Goal: Task Accomplishment & Management: Use online tool/utility

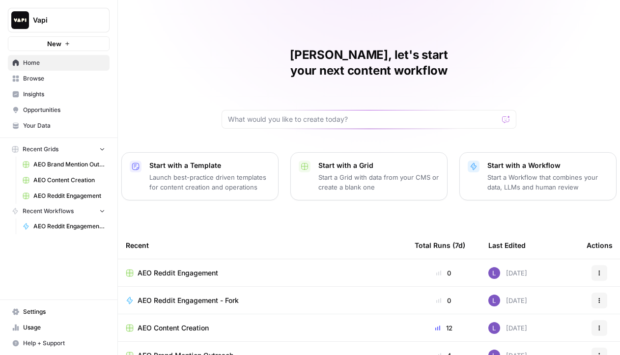
click at [66, 19] on span "Vapi" at bounding box center [62, 20] width 59 height 10
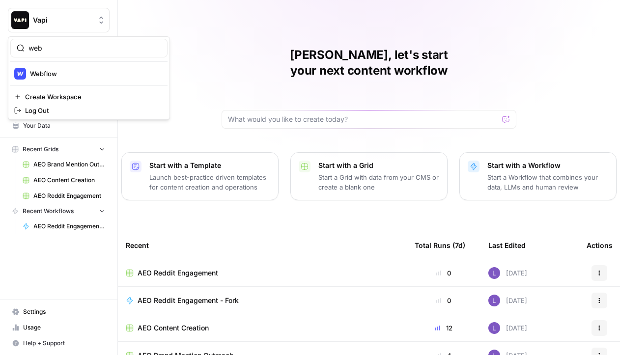
type input "web"
click at [68, 69] on span "Webflow" at bounding box center [95, 74] width 130 height 10
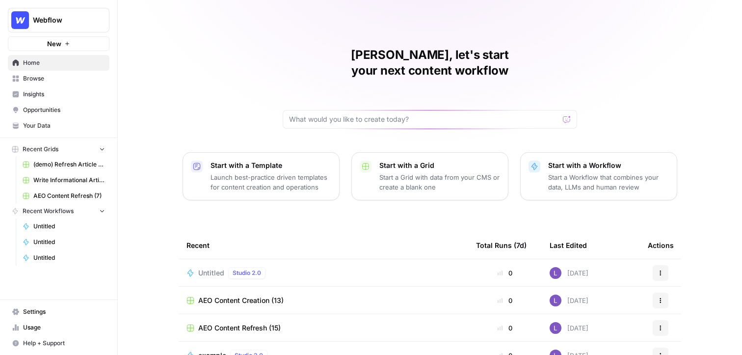
click at [46, 122] on span "Your Data" at bounding box center [64, 125] width 82 height 9
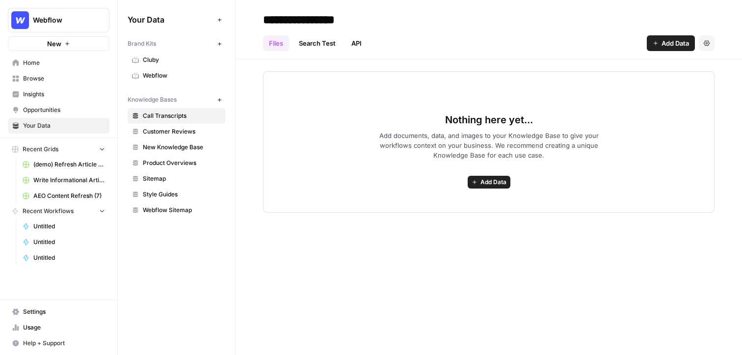
click at [156, 77] on span "Webflow" at bounding box center [182, 75] width 78 height 9
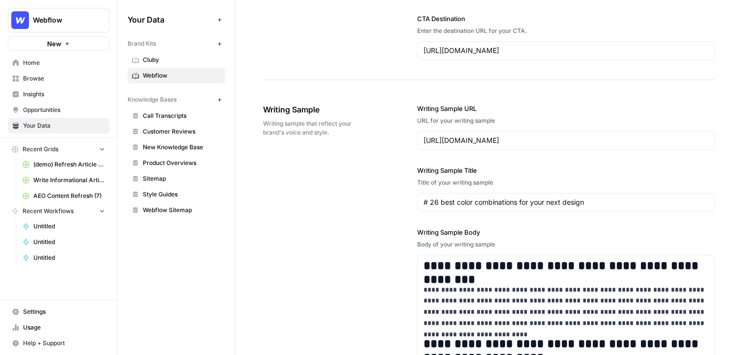
scroll to position [1106, 0]
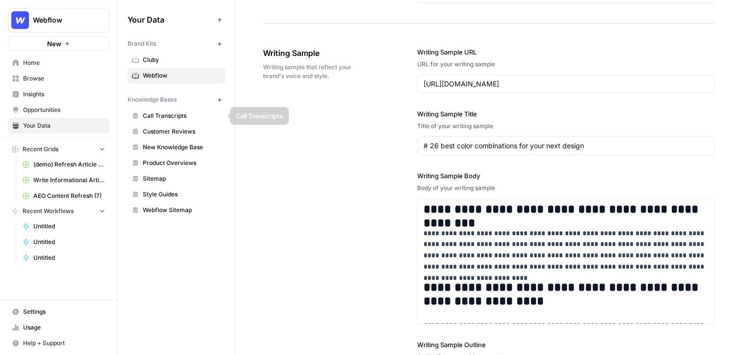
click at [178, 112] on span "Call Transcripts" at bounding box center [182, 115] width 78 height 9
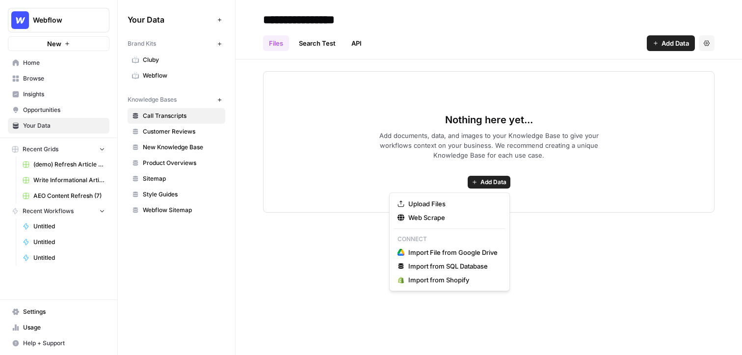
click at [502, 185] on span "Add Data" at bounding box center [494, 182] width 26 height 9
click at [438, 195] on div "Upload Files Web Scrape Connect Import File from Google Drive Import from SQL D…" at bounding box center [449, 241] width 121 height 99
click at [438, 200] on span "Upload Files" at bounding box center [453, 204] width 89 height 10
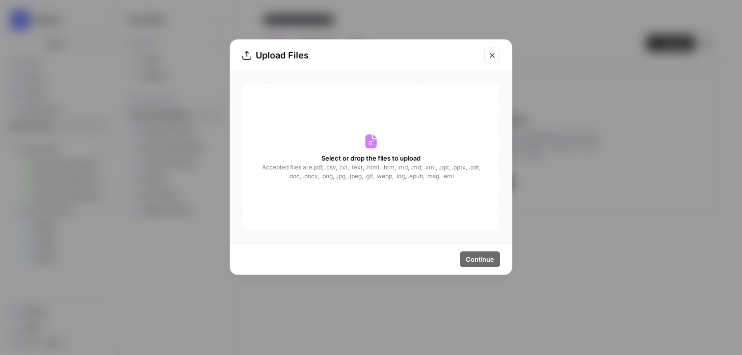
click at [495, 58] on icon "Close modal" at bounding box center [493, 56] width 8 height 8
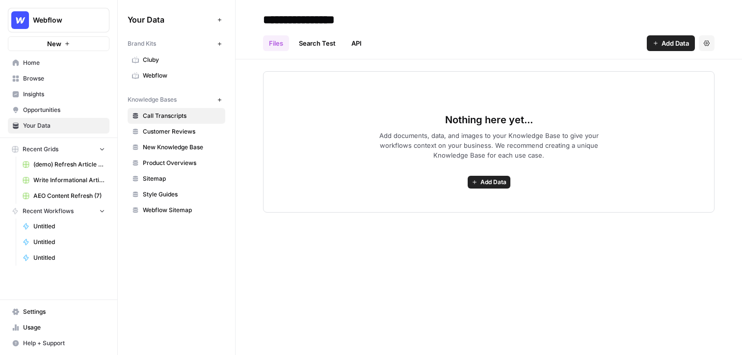
click at [29, 76] on span "Browse" at bounding box center [64, 78] width 82 height 9
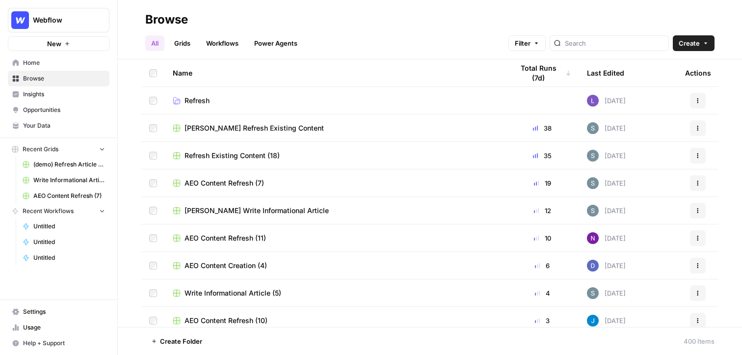
click at [179, 47] on link "Grids" at bounding box center [182, 43] width 28 height 16
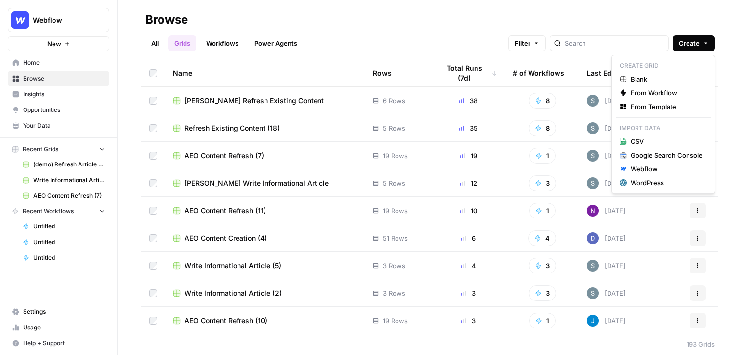
click at [619, 51] on button "Create" at bounding box center [694, 43] width 42 height 16
click at [619, 104] on span "From Template" at bounding box center [667, 107] width 72 height 10
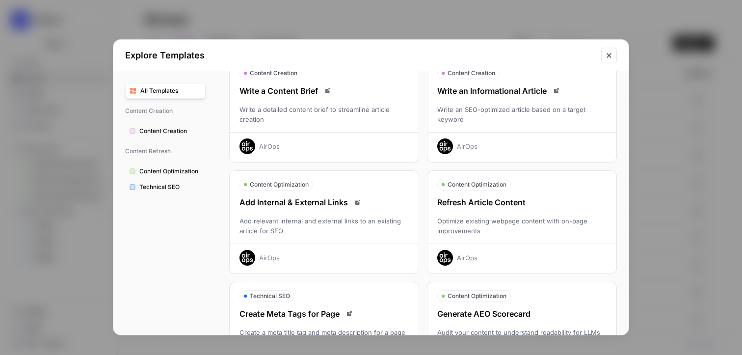
scroll to position [24, 0]
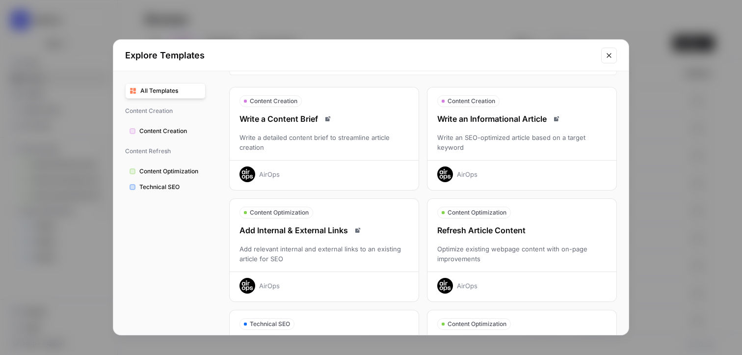
click at [540, 144] on div "Write an SEO-optimized article based on a target keyword" at bounding box center [522, 143] width 189 height 20
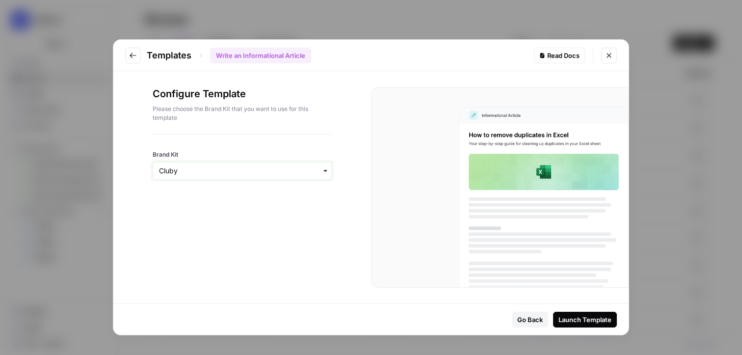
click at [233, 170] on input "Brand Kit" at bounding box center [242, 171] width 166 height 10
click at [208, 217] on div "Webflow" at bounding box center [242, 216] width 178 height 19
click at [593, 317] on div "Launch Template" at bounding box center [585, 320] width 53 height 10
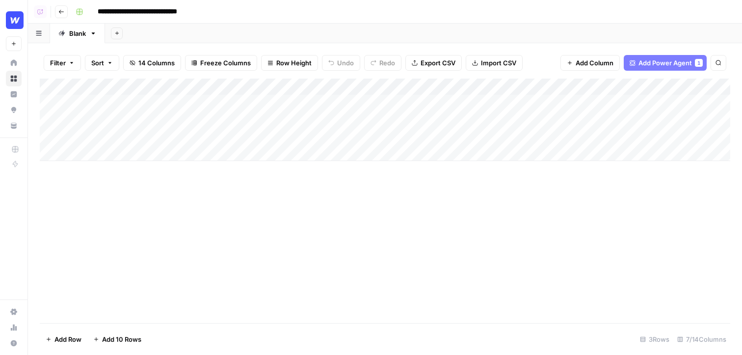
click at [119, 155] on div "Add Column" at bounding box center [385, 120] width 691 height 82
click at [207, 246] on div "Add Column" at bounding box center [385, 201] width 691 height 245
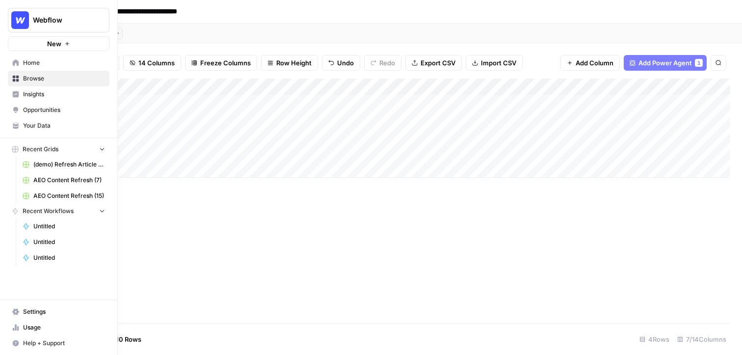
click at [42, 97] on span "Insights" at bounding box center [64, 94] width 82 height 9
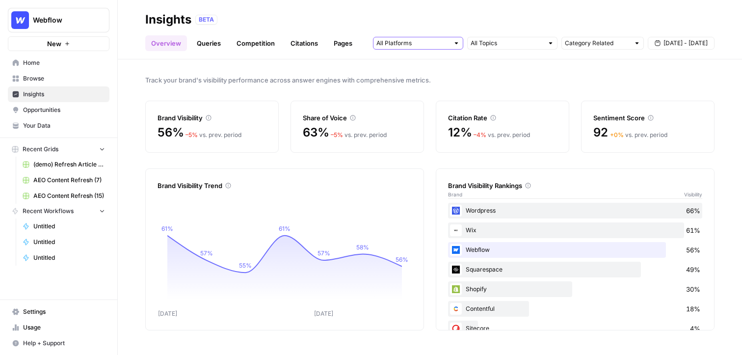
click at [447, 44] on input "text" at bounding box center [413, 43] width 73 height 10
click at [517, 73] on div "Track your brand's visibility performance across answer engines with comprehens…" at bounding box center [430, 207] width 625 height 296
click at [209, 118] on icon at bounding box center [209, 118] width 6 height 6
click at [200, 44] on link "Queries" at bounding box center [209, 43] width 36 height 16
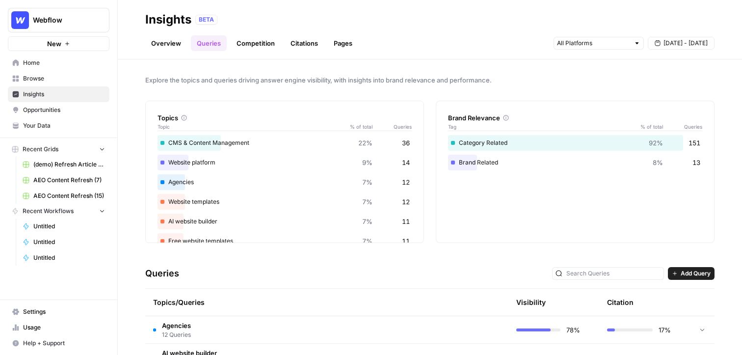
click at [308, 38] on link "Citations" at bounding box center [304, 43] width 39 height 16
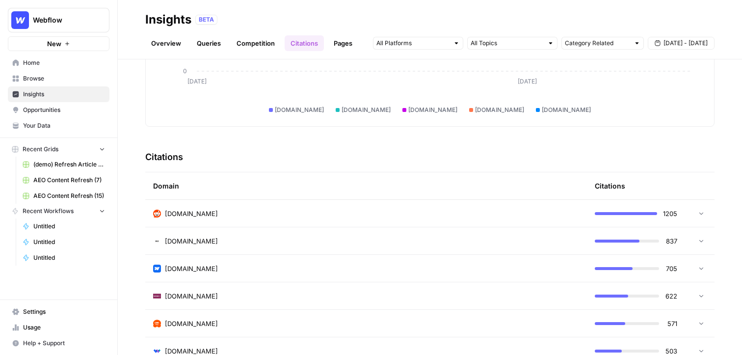
scroll to position [146, 0]
click at [338, 36] on link "Pages" at bounding box center [343, 43] width 30 height 16
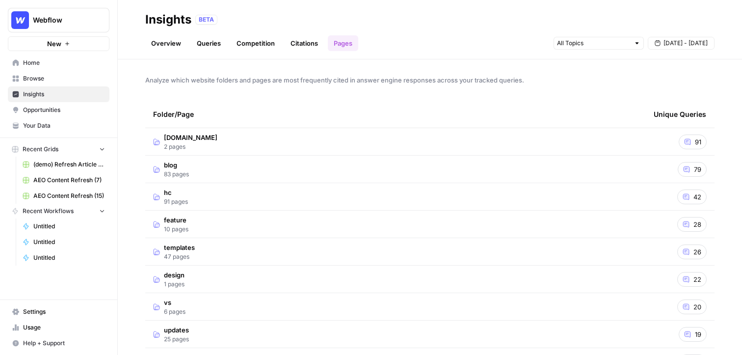
click at [163, 43] on link "Overview" at bounding box center [166, 43] width 42 height 16
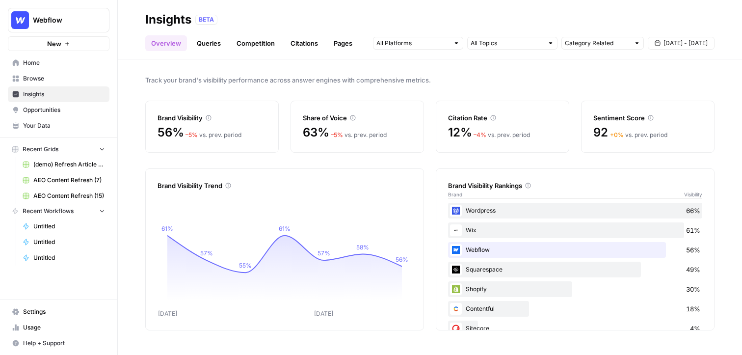
click at [56, 112] on span "Opportunities" at bounding box center [64, 110] width 82 height 9
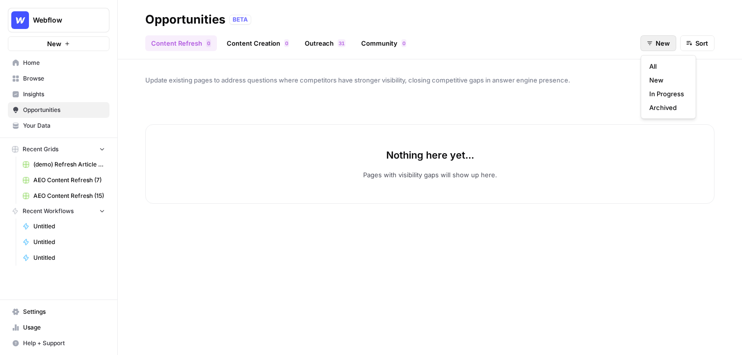
click at [619, 42] on button "New" at bounding box center [659, 43] width 36 height 16
click at [619, 92] on span "In Progress" at bounding box center [667, 94] width 35 height 10
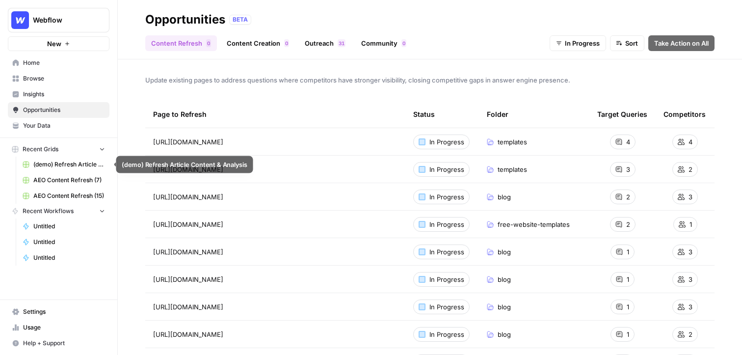
click at [64, 161] on span "(demo) Refresh Article Content & Analysis" at bounding box center [69, 164] width 72 height 9
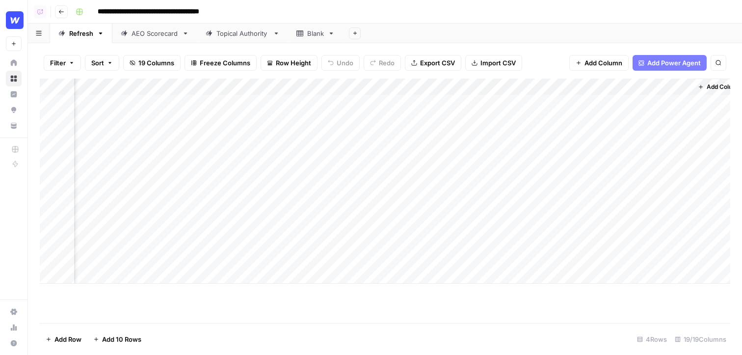
scroll to position [0, 1409]
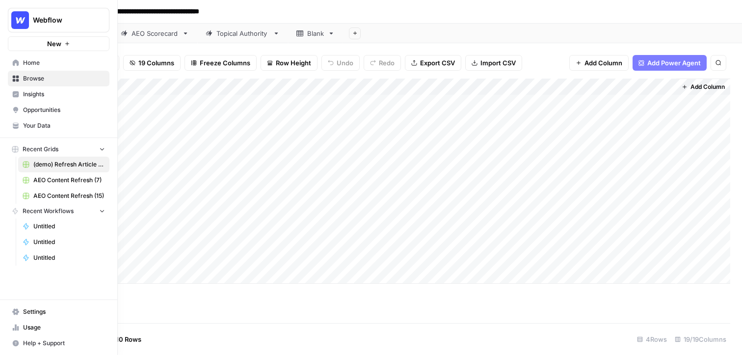
click at [43, 76] on span "Browse" at bounding box center [64, 78] width 82 height 9
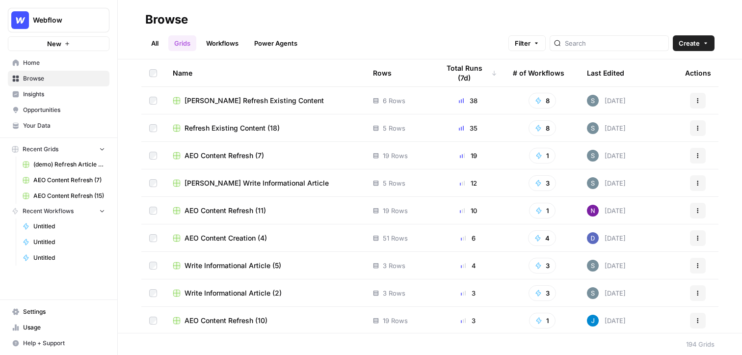
click at [226, 153] on span "AEO Content Refresh (7)" at bounding box center [225, 156] width 80 height 10
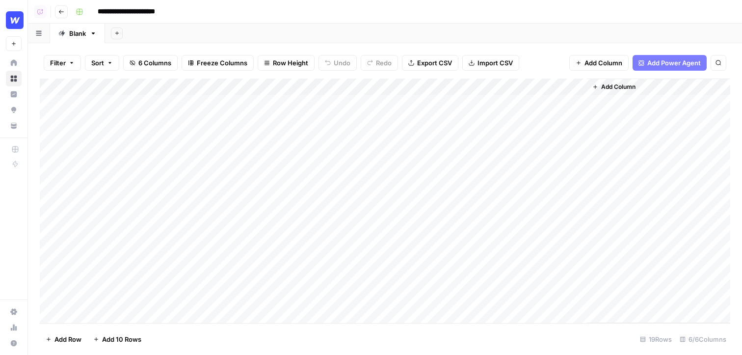
click at [173, 104] on div "Add Column" at bounding box center [385, 201] width 691 height 245
click at [182, 148] on div "Add Column" at bounding box center [385, 201] width 691 height 245
click at [475, 119] on div "Add Column" at bounding box center [385, 201] width 691 height 245
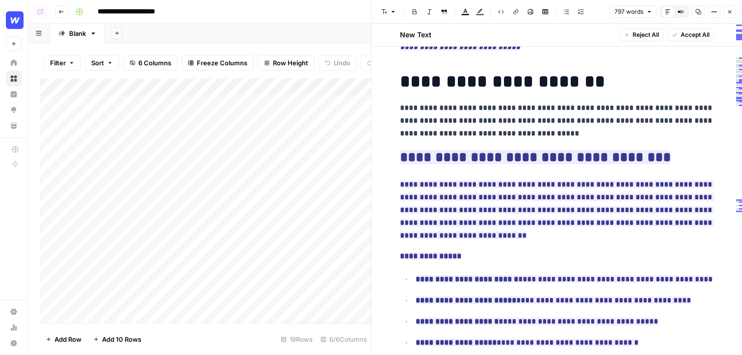
scroll to position [55, 0]
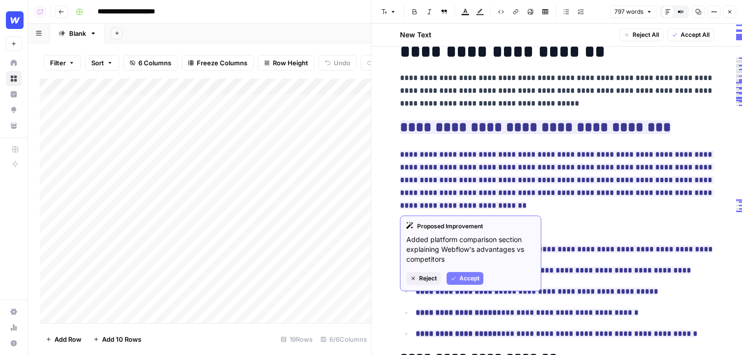
click at [454, 202] on p "**********" at bounding box center [557, 180] width 314 height 64
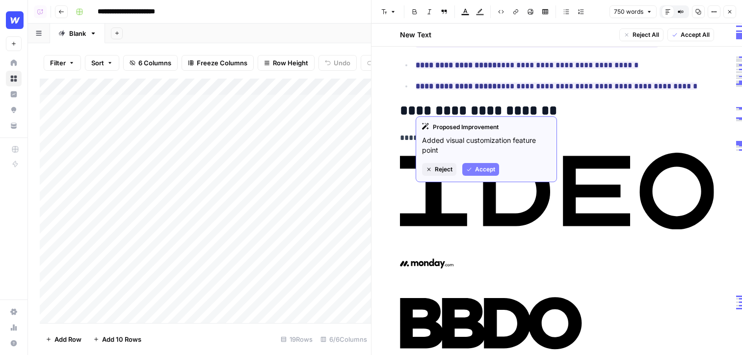
scroll to position [265, 0]
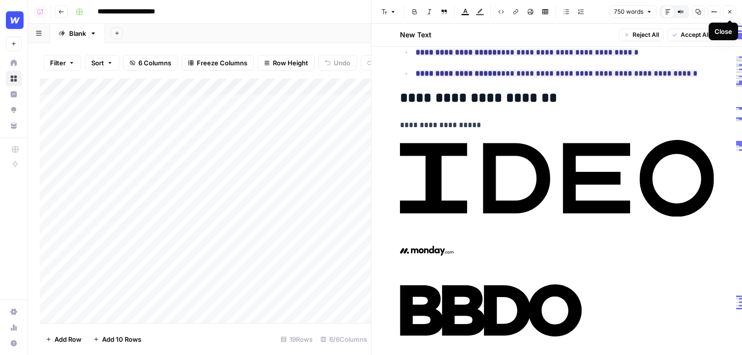
click at [619, 12] on icon "button" at bounding box center [730, 12] width 6 height 6
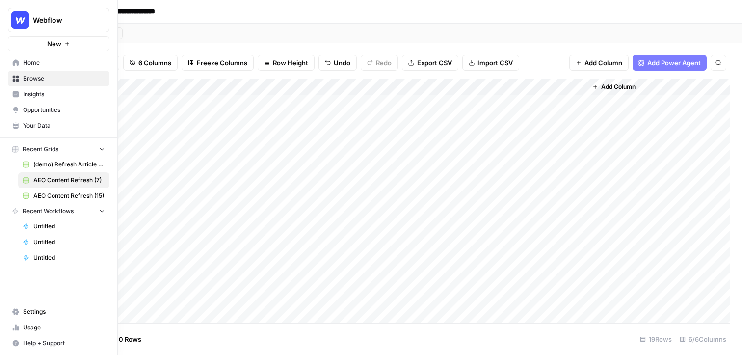
click at [38, 113] on span "Opportunities" at bounding box center [64, 110] width 82 height 9
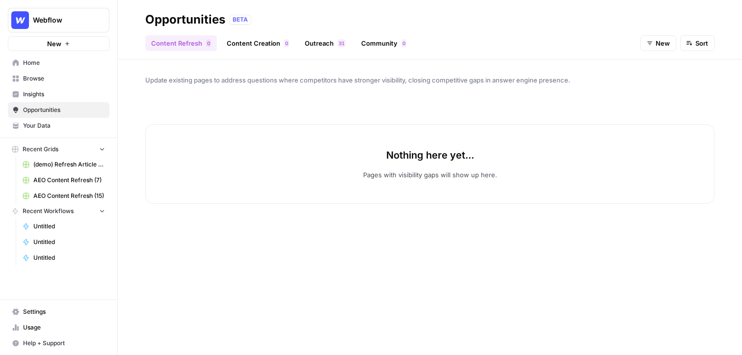
click at [255, 44] on link "Content Creation 0" at bounding box center [258, 43] width 74 height 16
click at [619, 41] on span "New" at bounding box center [663, 43] width 14 height 10
click at [619, 93] on span "In Progress" at bounding box center [667, 94] width 35 height 10
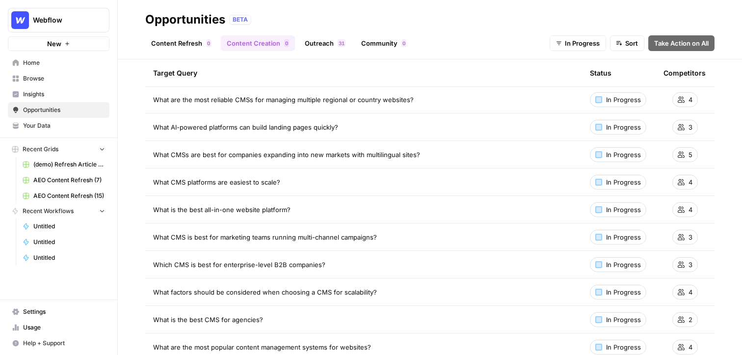
scroll to position [56, 0]
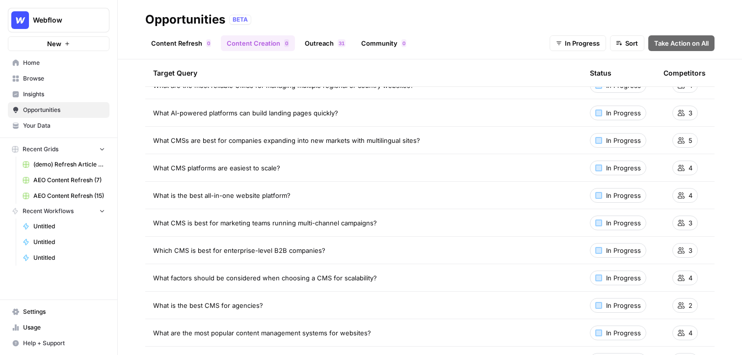
click at [324, 41] on link "Outreach 1 3" at bounding box center [325, 43] width 53 height 16
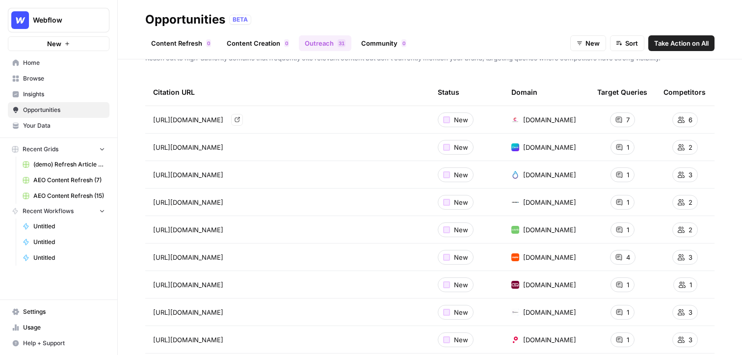
scroll to position [37, 0]
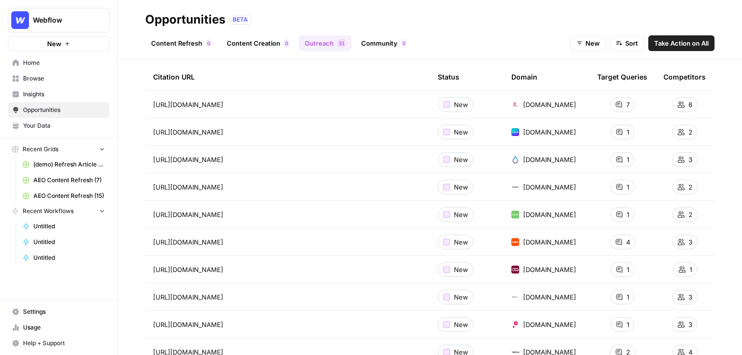
click at [619, 46] on span "Take Action on All" at bounding box center [682, 43] width 55 height 10
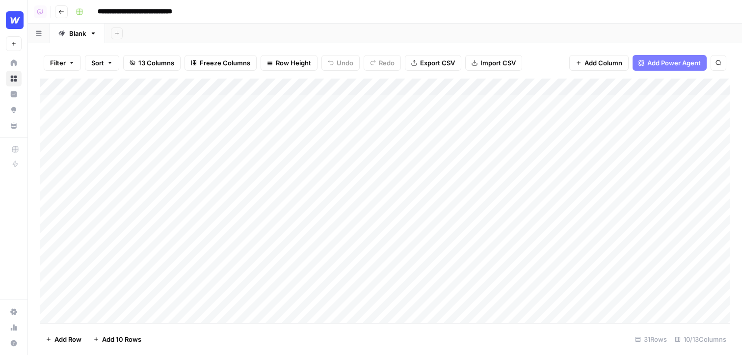
click at [240, 103] on div "Add Column" at bounding box center [385, 201] width 691 height 245
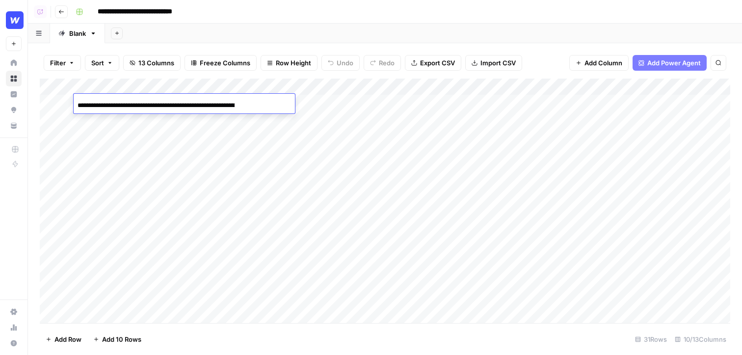
drag, startPoint x: 261, startPoint y: 107, endPoint x: 79, endPoint y: 104, distance: 182.2
click at [79, 104] on div "**********" at bounding box center [184, 105] width 221 height 17
click at [480, 101] on div "Add Column" at bounding box center [385, 201] width 691 height 245
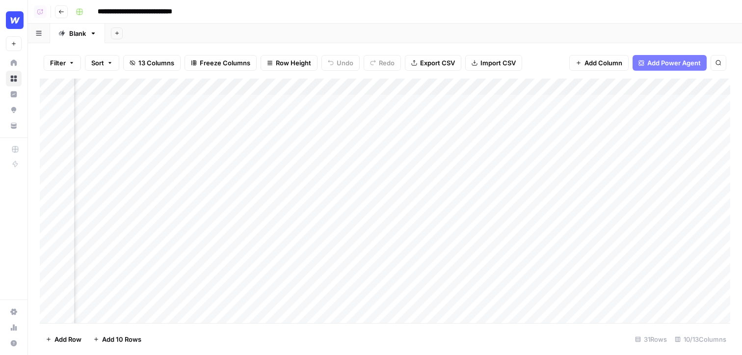
scroll to position [0, 75]
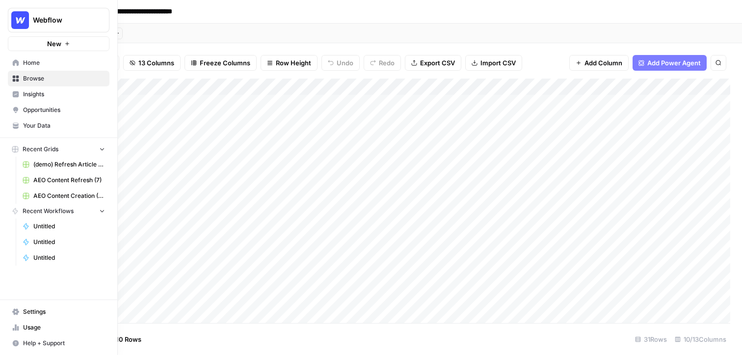
click at [54, 108] on span "Opportunities" at bounding box center [64, 110] width 82 height 9
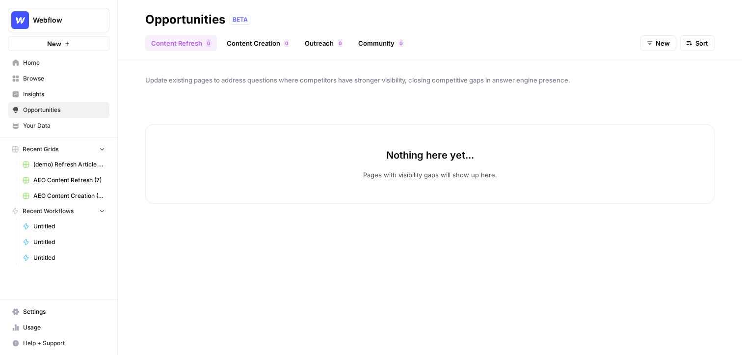
click at [366, 39] on link "Community 0" at bounding box center [381, 43] width 57 height 16
click at [619, 40] on button "New" at bounding box center [659, 43] width 36 height 16
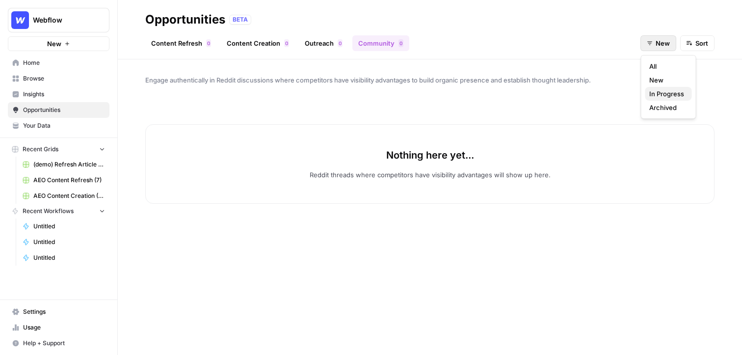
click at [619, 92] on span "In Progress" at bounding box center [667, 94] width 35 height 10
